Goal: Complete application form

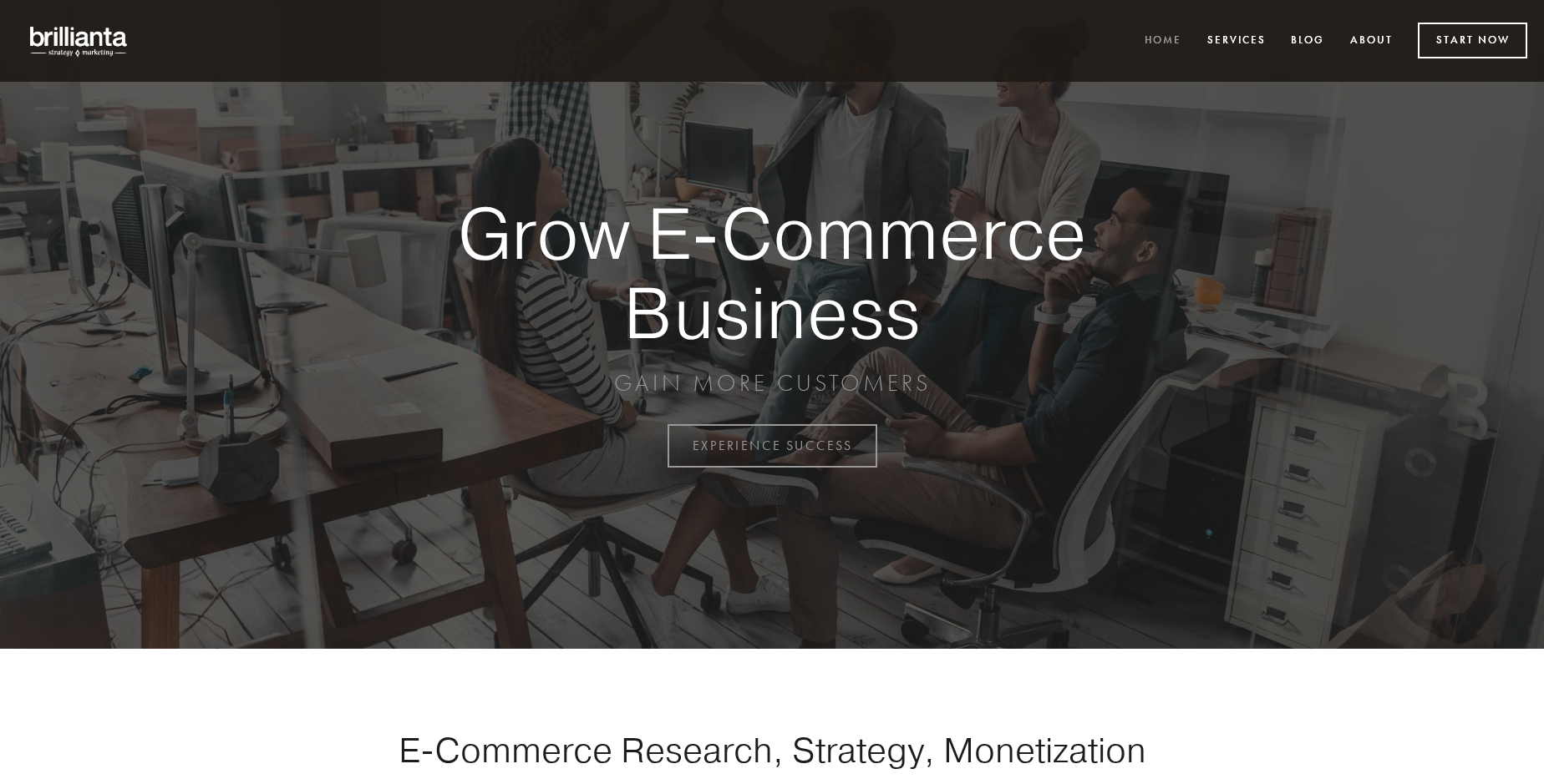
scroll to position [4379, 0]
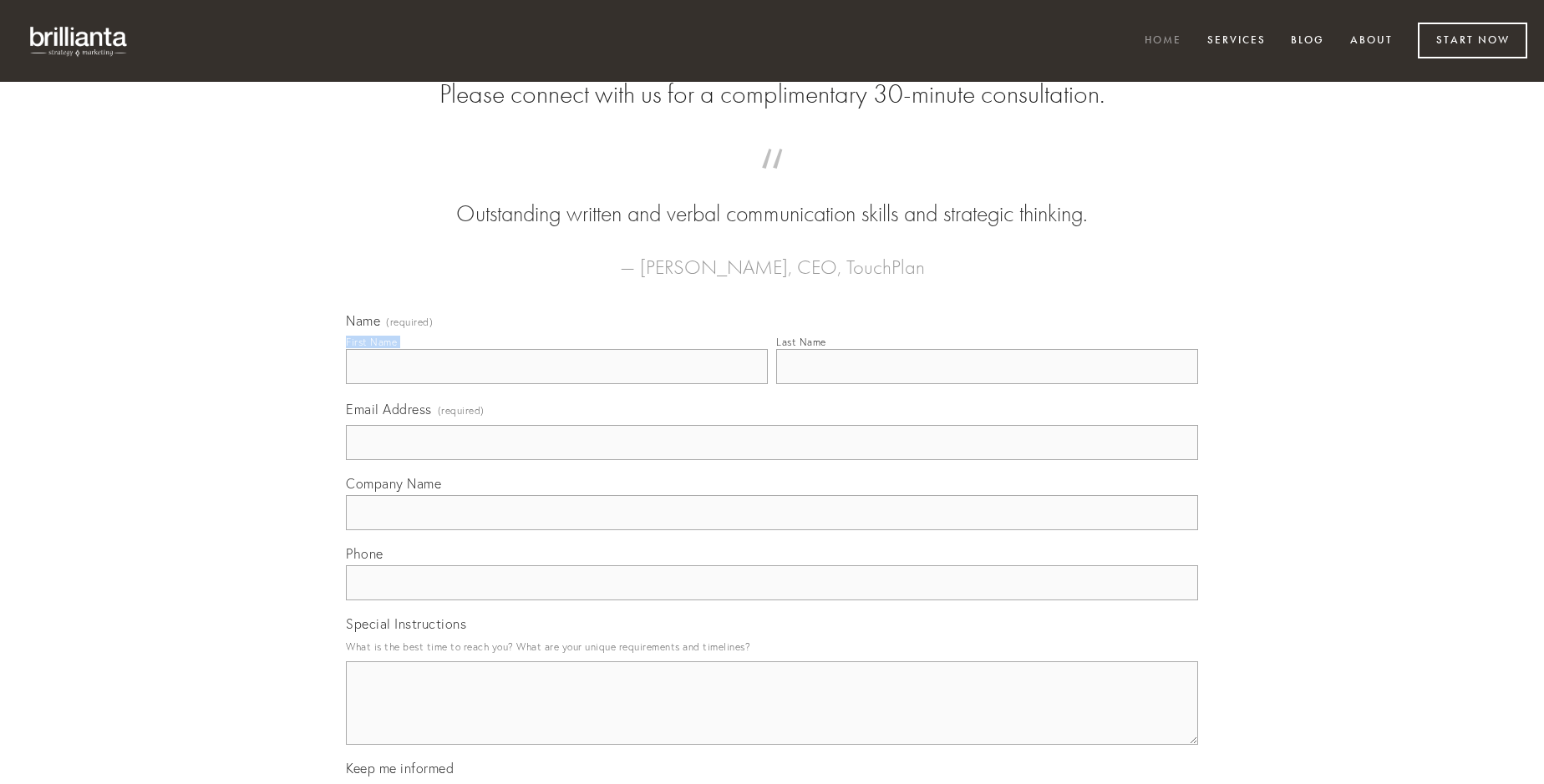
type input "[PERSON_NAME]"
click at [986, 384] on input "Last Name" at bounding box center [987, 366] width 422 height 35
type input "[PERSON_NAME]"
click at [772, 461] on input "Email Address (required)" at bounding box center [771, 443] width 852 height 35
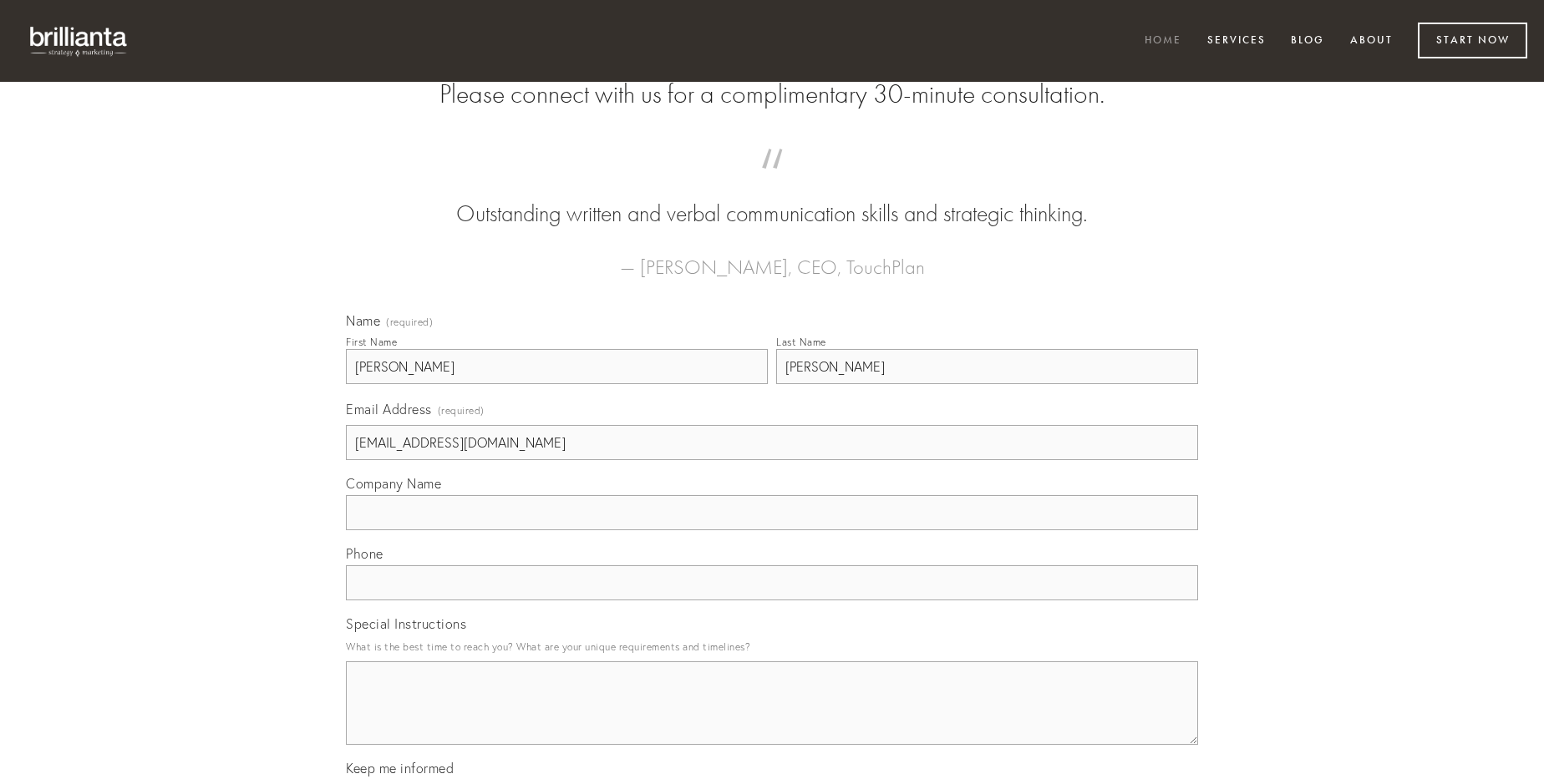
type input "[EMAIL_ADDRESS][DOMAIN_NAME]"
click at [772, 530] on input "Company Name" at bounding box center [771, 512] width 852 height 35
type input "adiuvo"
click at [772, 600] on input "text" at bounding box center [771, 582] width 852 height 35
click at [772, 718] on textarea "Special Instructions" at bounding box center [771, 703] width 852 height 83
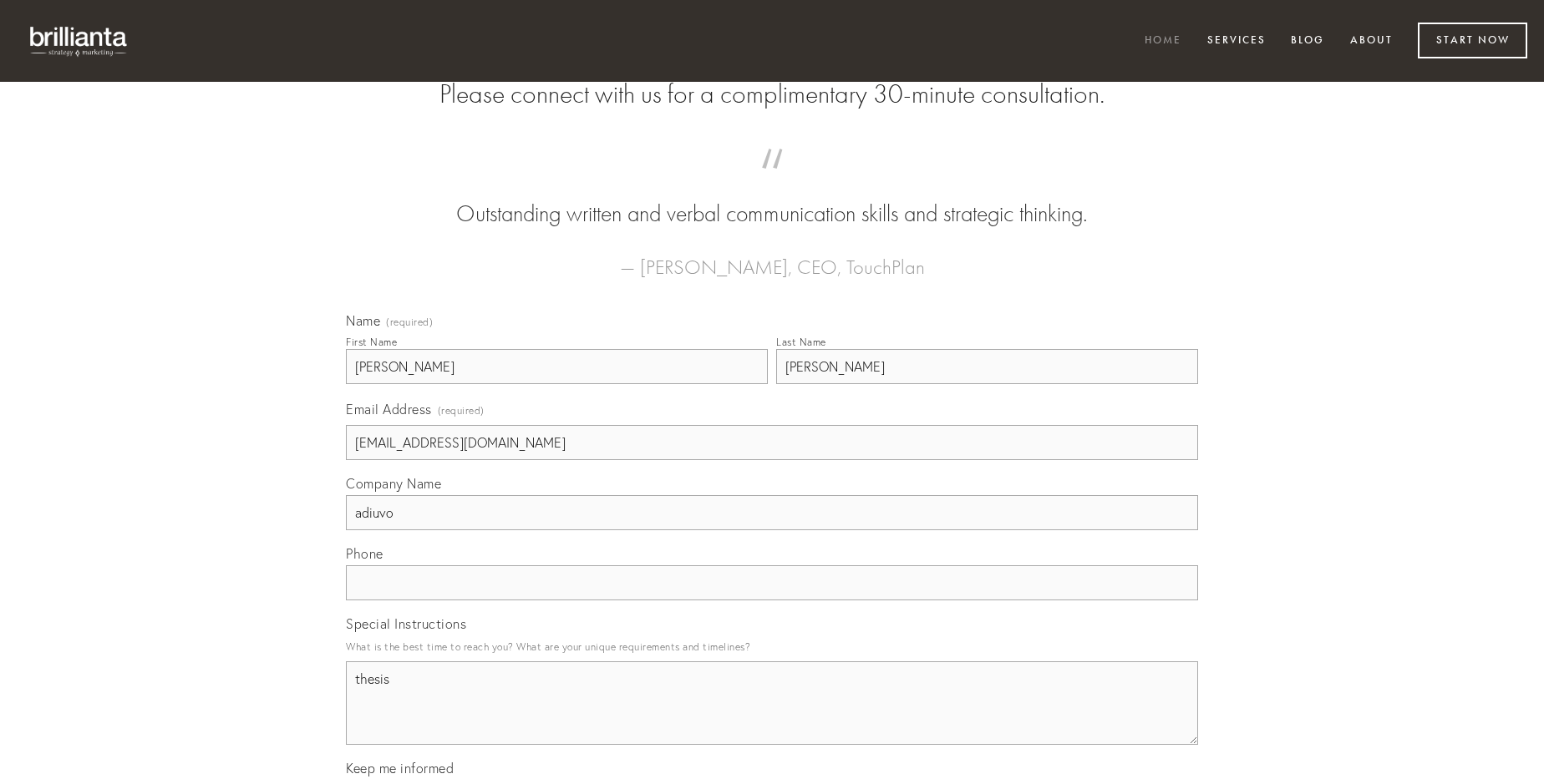
type textarea "thesis"
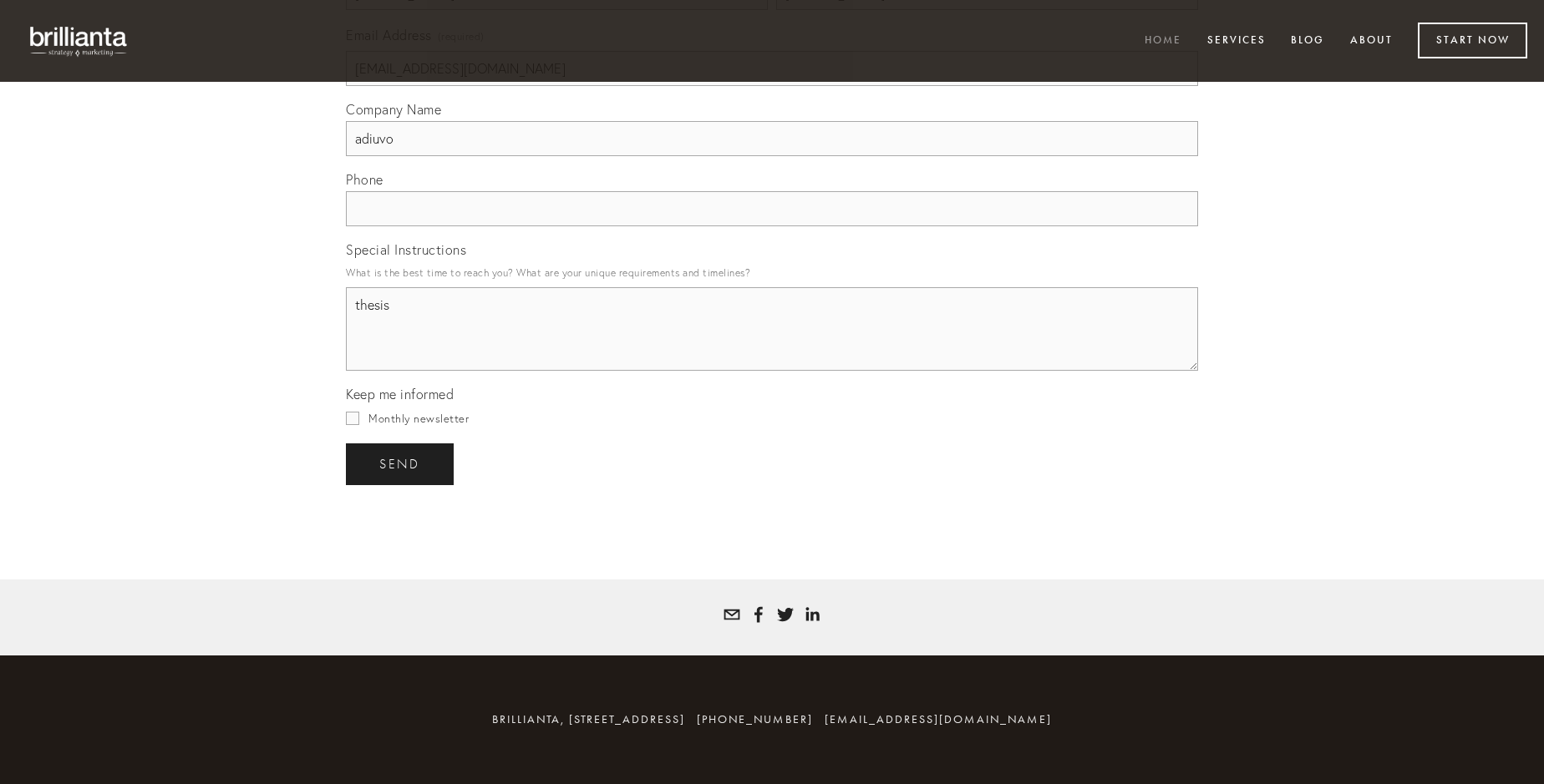
click at [401, 463] on span "send" at bounding box center [400, 465] width 41 height 15
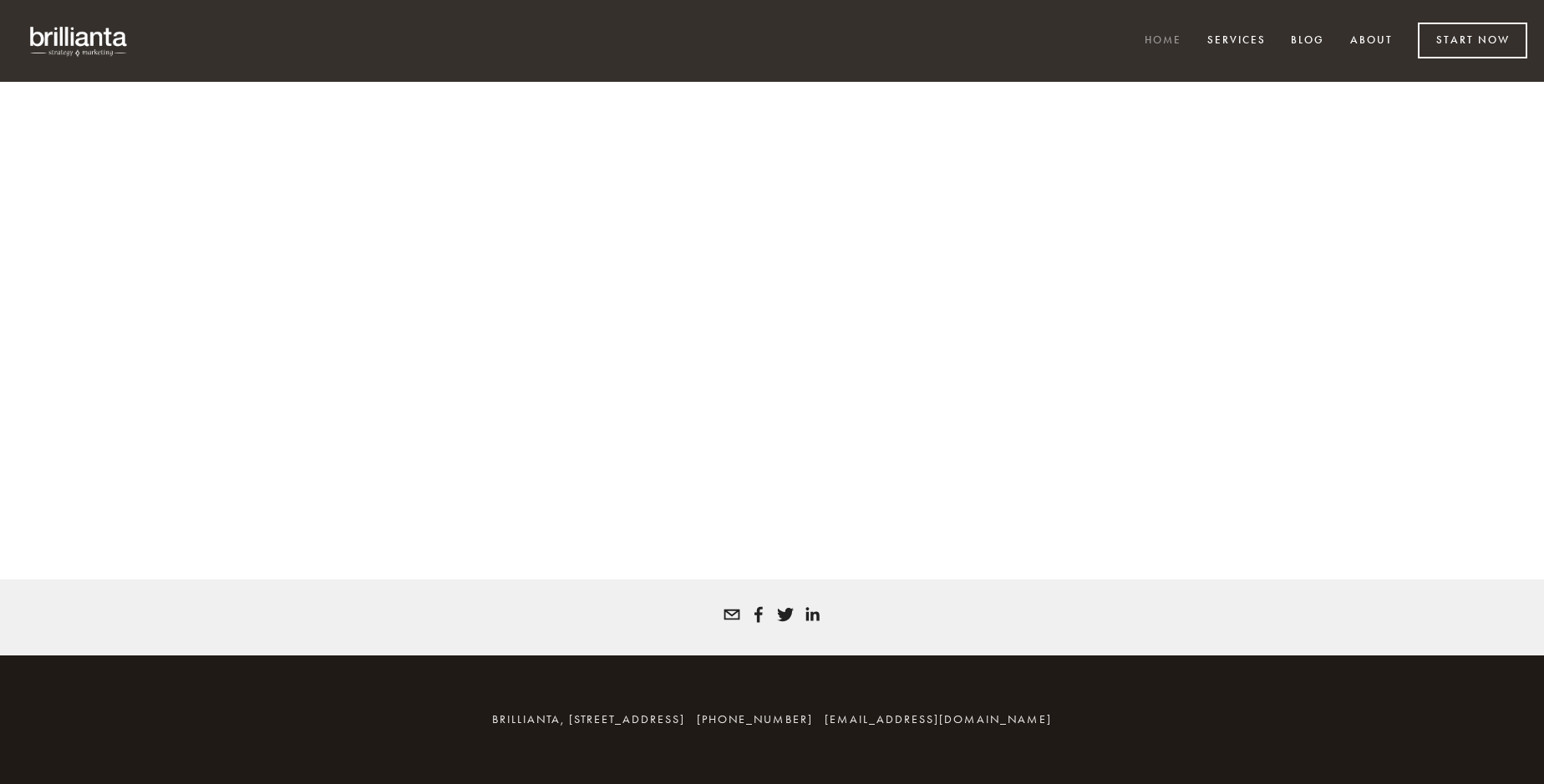
scroll to position [4356, 0]
